Goal: Task Accomplishment & Management: Complete application form

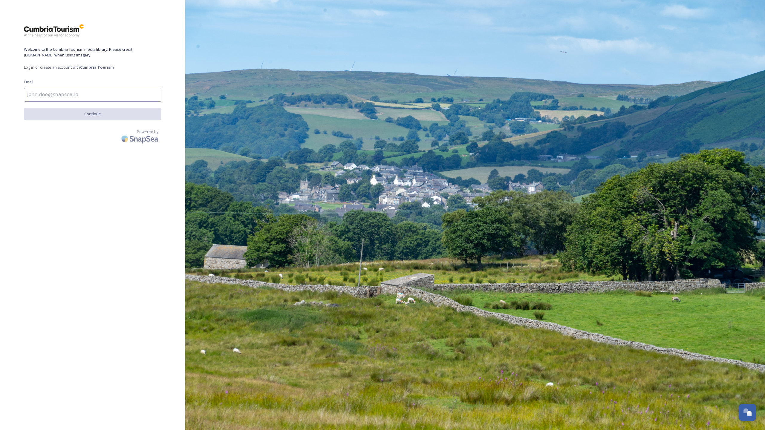
click at [55, 93] on input at bounding box center [92, 95] width 137 height 14
type input "[EMAIL_ADDRESS][DOMAIN_NAME]"
click at [61, 111] on button "Continue" at bounding box center [92, 114] width 137 height 12
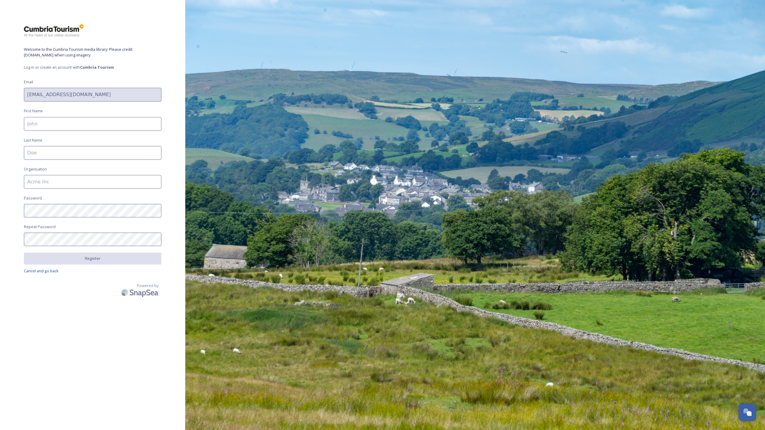
click at [66, 122] on input at bounding box center [92, 124] width 137 height 14
type input "[PERSON_NAME]"
type input "Lowthrop"
type input "She Gets Around"
click at [60, 340] on div "Welcome to the Cumbria Tourism media library. Please credit [DOMAIN_NAME] when …" at bounding box center [92, 215] width 185 height 382
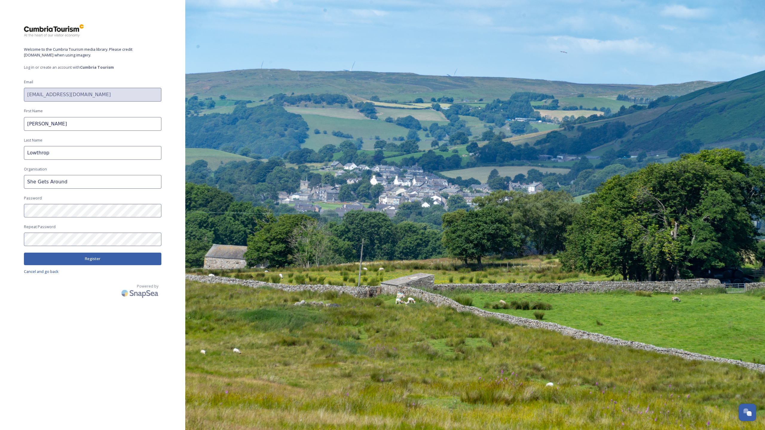
click at [80, 255] on button "Register" at bounding box center [92, 259] width 137 height 12
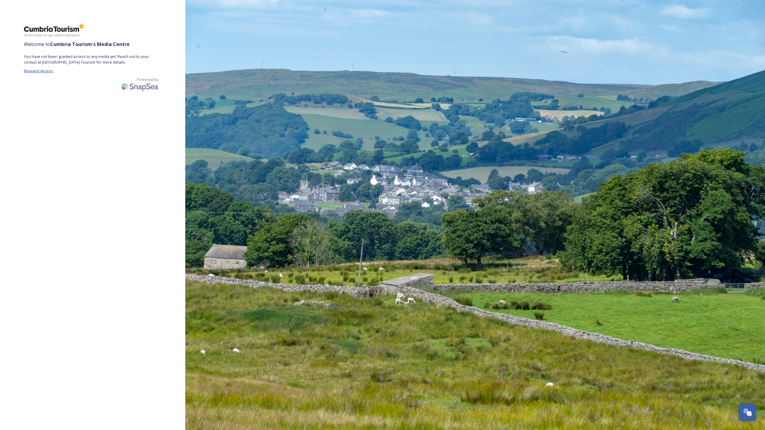
click at [32, 71] on span "Request Access" at bounding box center [38, 70] width 29 height 5
